Goal: Obtain resource: Download file/media

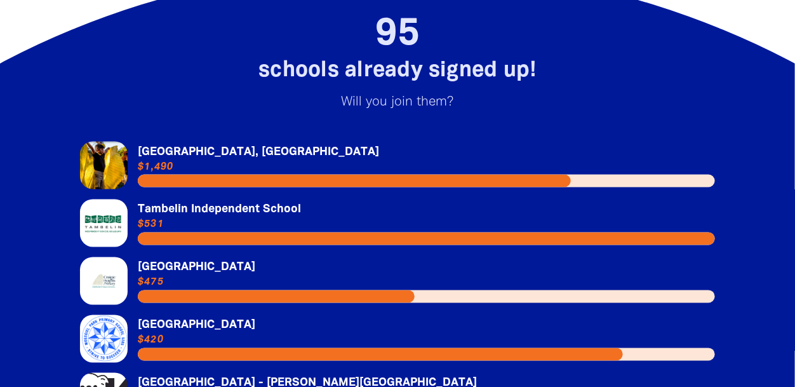
scroll to position [2664, 0]
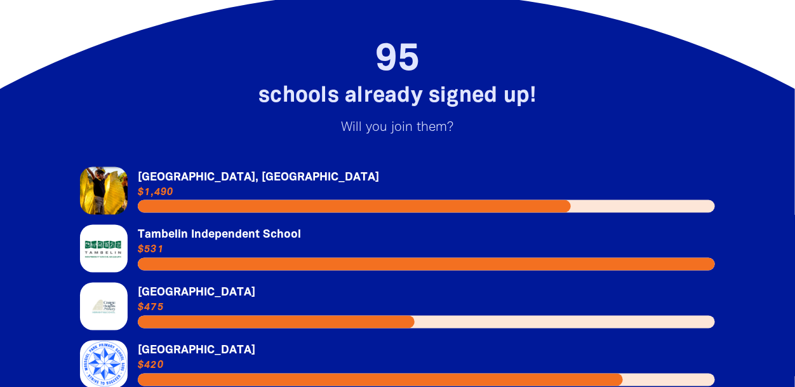
click at [93, 167] on link "Link to [GEOGRAPHIC_DATA], [GEOGRAPHIC_DATA]" at bounding box center [397, 191] width 635 height 48
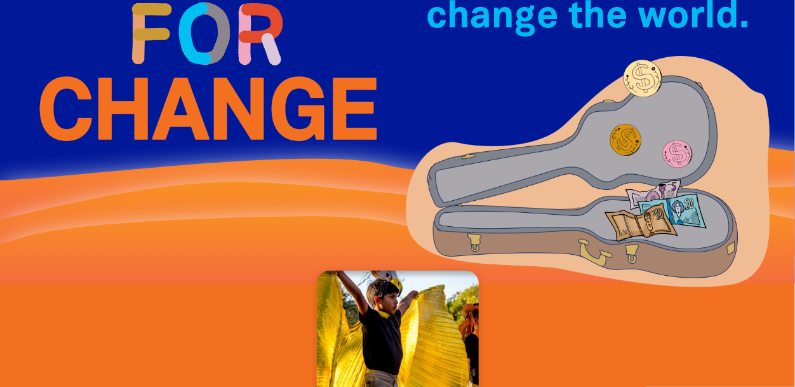
scroll to position [152, 0]
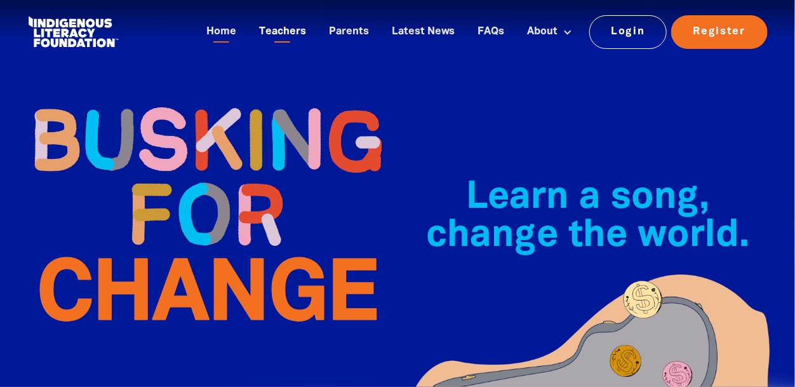
click at [281, 25] on link "Teachers" at bounding box center [282, 32] width 62 height 21
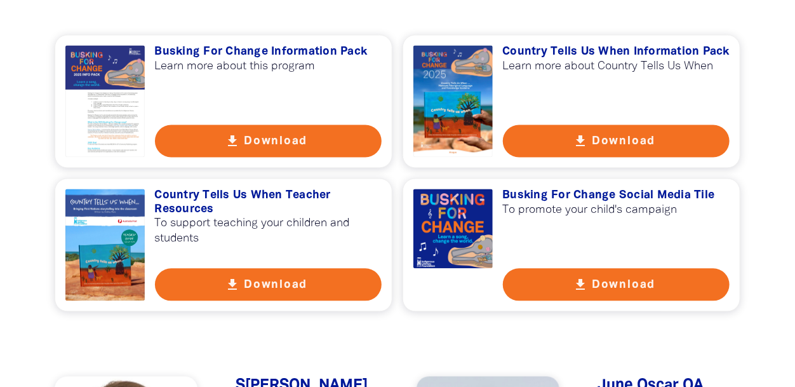
scroll to position [938, 0]
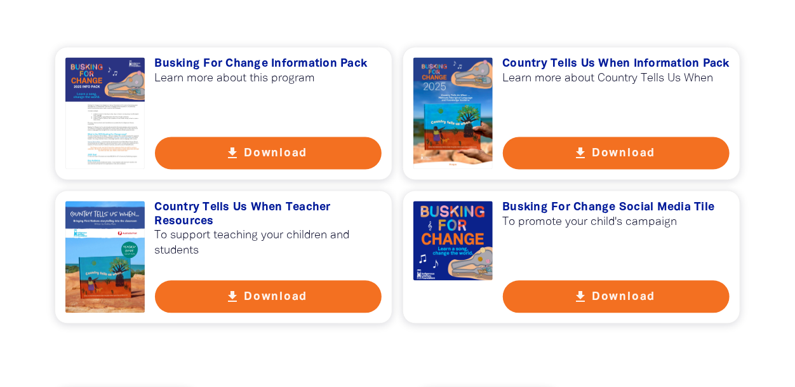
click at [223, 160] on button "get_app Download" at bounding box center [268, 153] width 227 height 32
